Goal: Check status

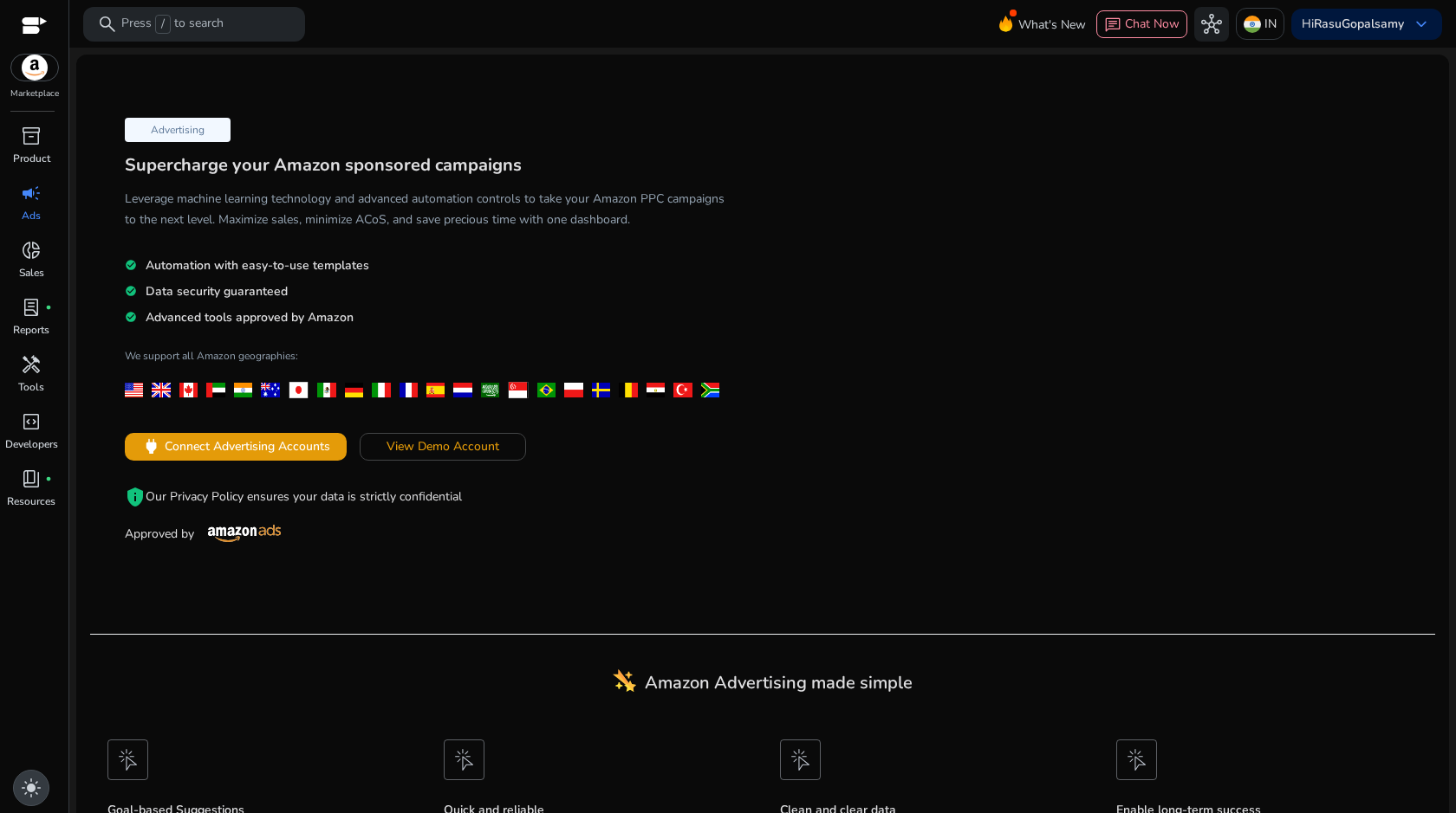
click at [38, 779] on span "light_mode" at bounding box center [32, 788] width 21 height 21
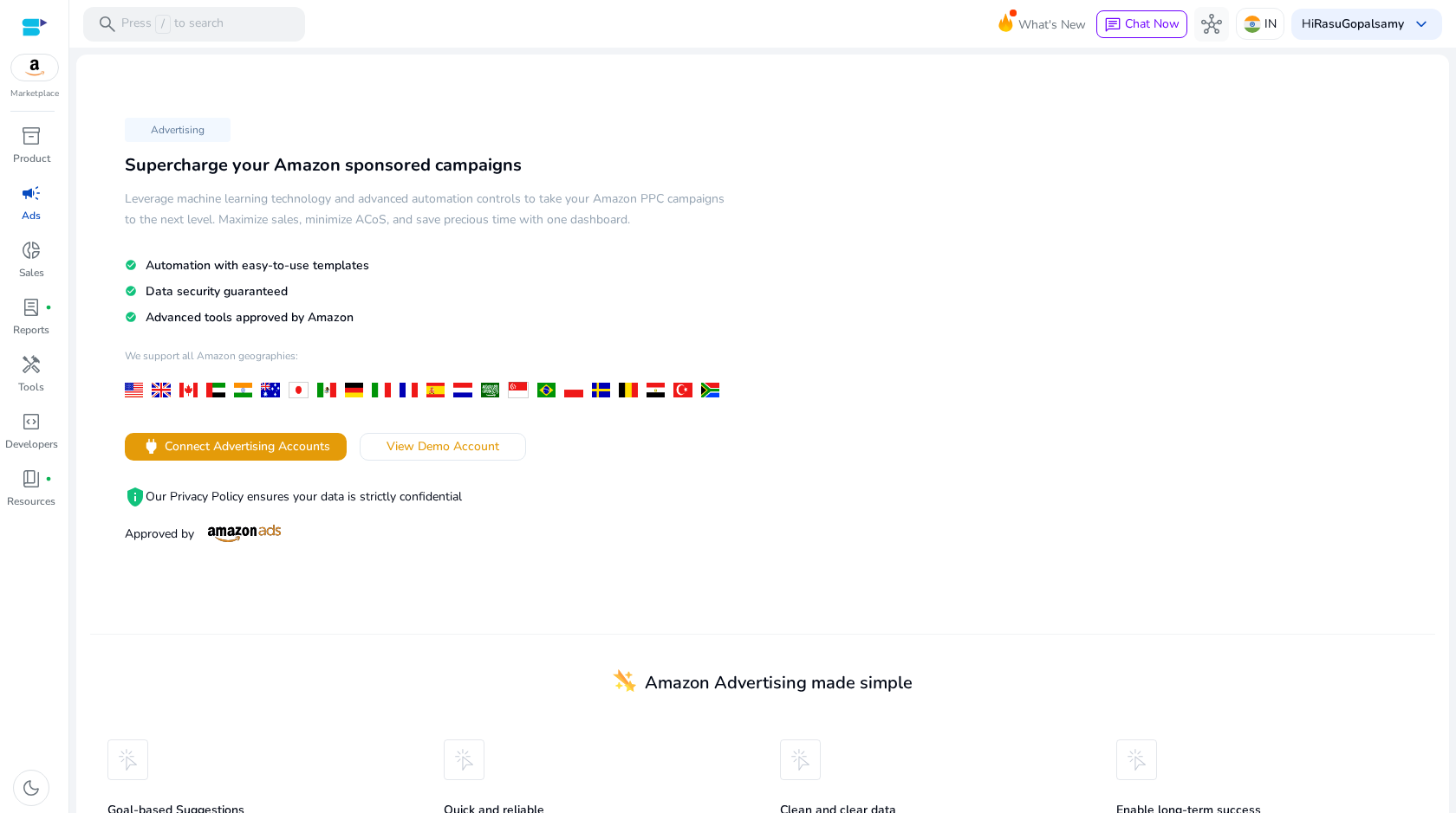
click at [42, 63] on img at bounding box center [34, 67] width 46 height 26
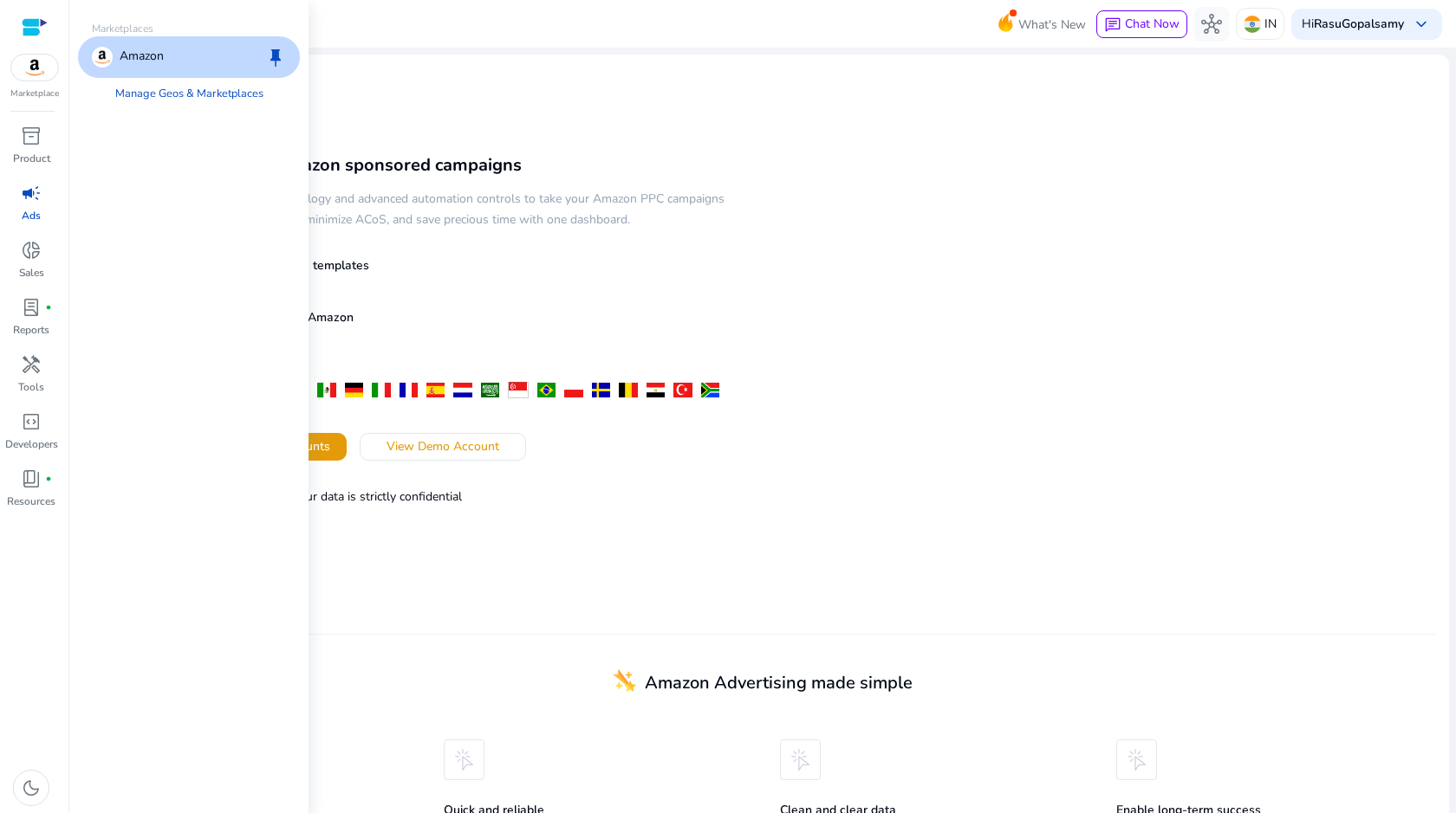
click at [36, 180] on div "campaign" at bounding box center [31, 194] width 48 height 28
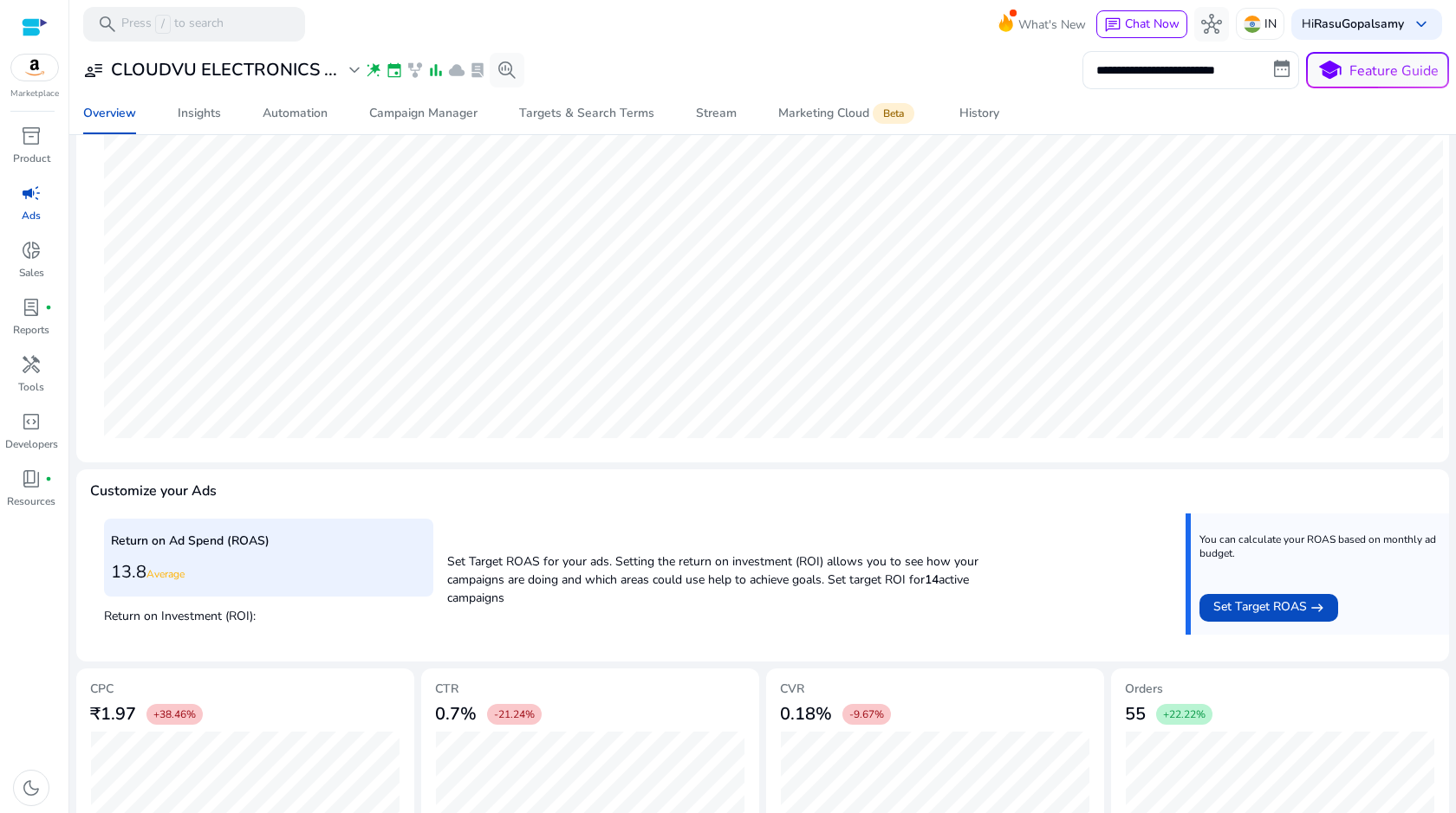
scroll to position [399, 0]
